Goal: Task Accomplishment & Management: Use online tool/utility

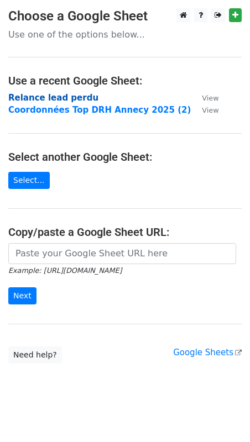
click at [48, 95] on strong "Relance lead perdu" at bounding box center [53, 98] width 90 height 10
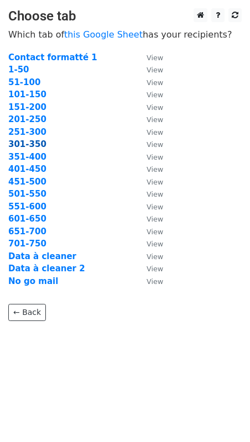
click at [22, 144] on strong "301-350" at bounding box center [27, 144] width 38 height 10
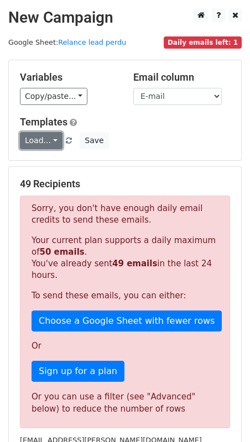
click at [41, 136] on link "Load..." at bounding box center [41, 140] width 43 height 17
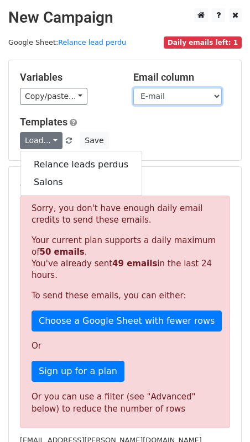
click at [165, 94] on select "ID de fiche d'informations Besoin Nom de la transaction Associated Contact IDs …" at bounding box center [177, 96] width 88 height 17
